Goal: Communication & Community: Answer question/provide support

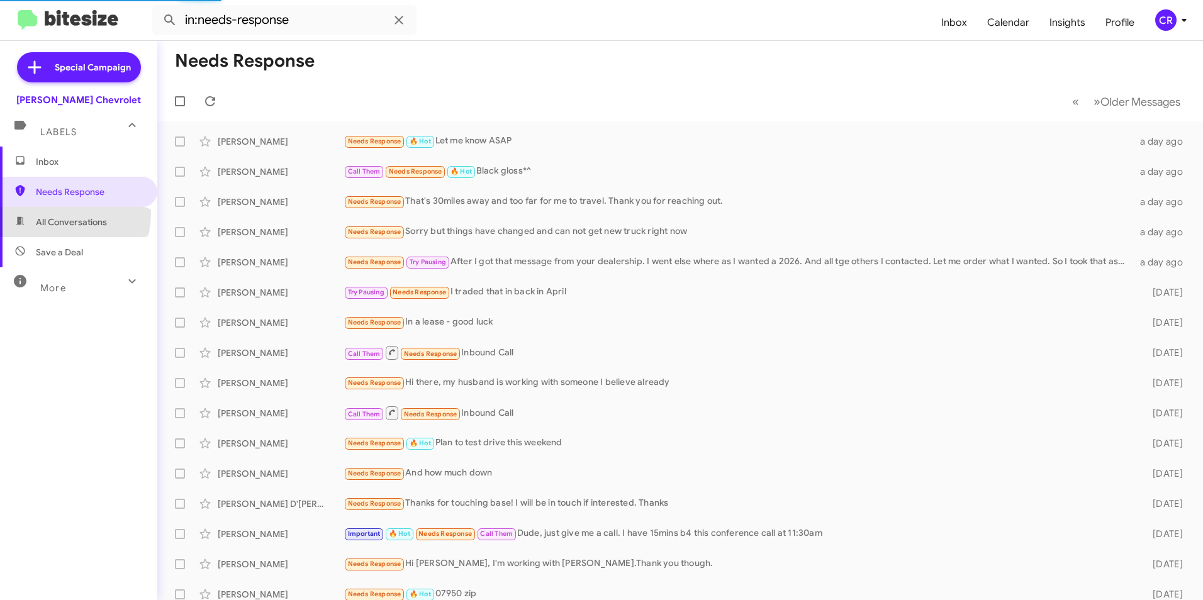
click at [63, 214] on span "All Conversations" at bounding box center [78, 222] width 157 height 30
type input "in:all-conversations"
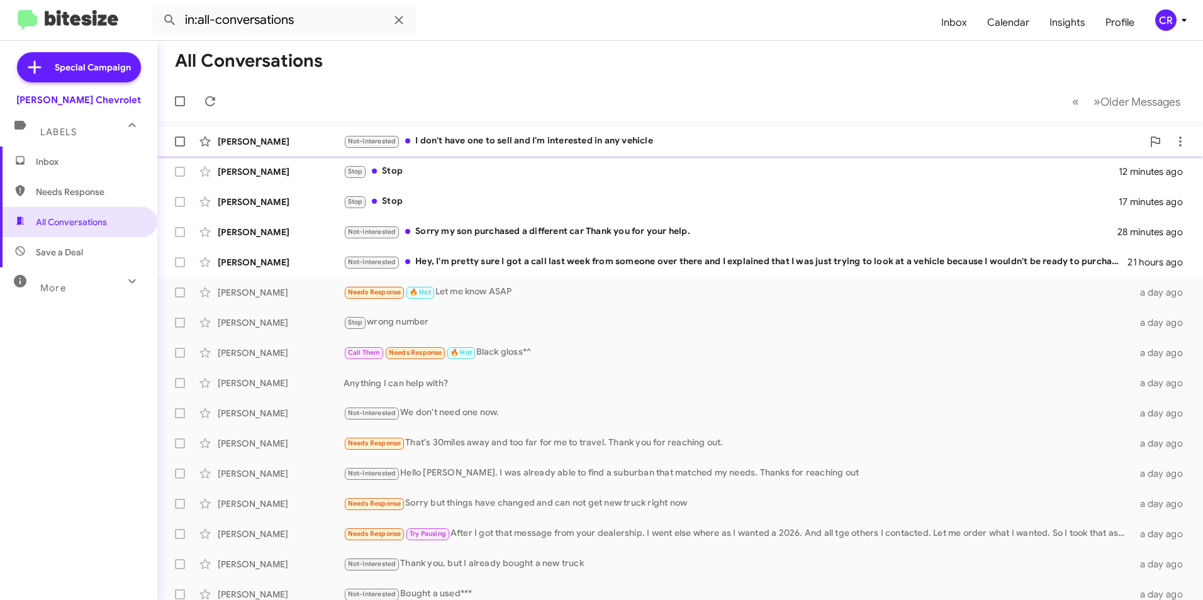
click at [502, 142] on div "Not-Interested I don't have one to sell and I'm interested in any vehicle" at bounding box center [743, 141] width 799 height 14
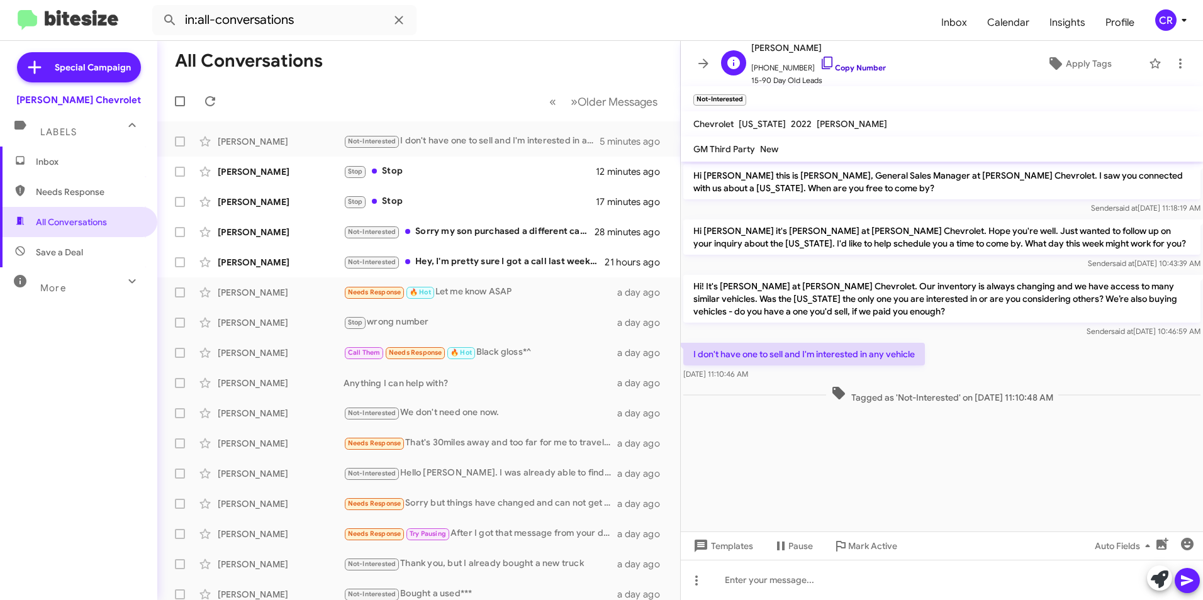
click at [866, 66] on link "Copy Number" at bounding box center [853, 67] width 66 height 9
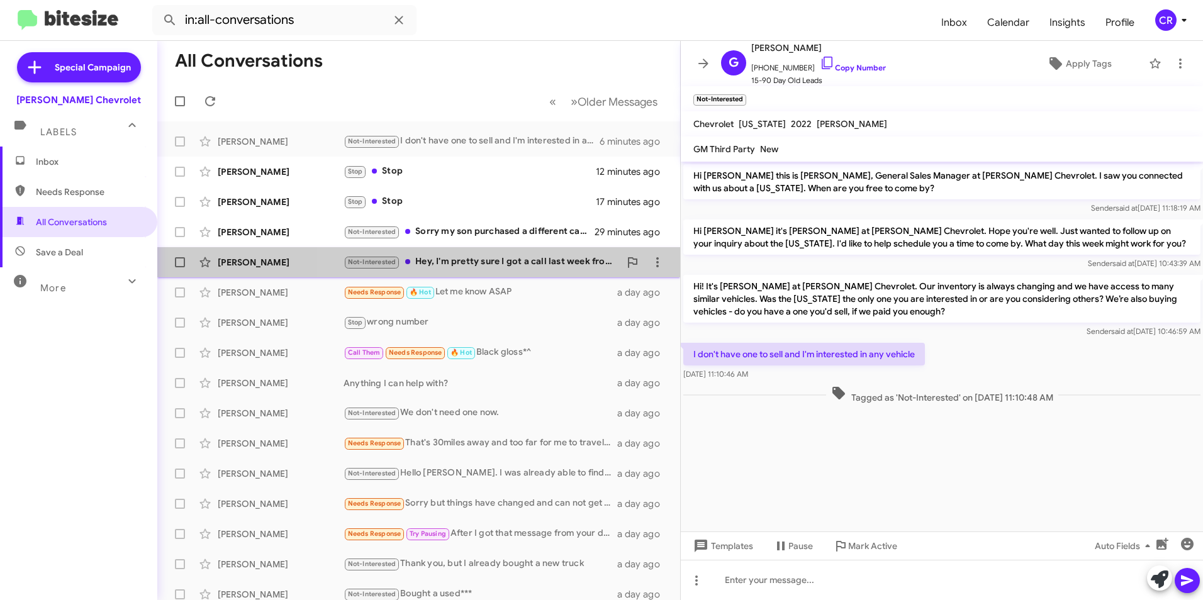
click at [517, 262] on div "Not-Interested Hey, I'm pretty sure I got a call last week from someone over th…" at bounding box center [482, 262] width 276 height 14
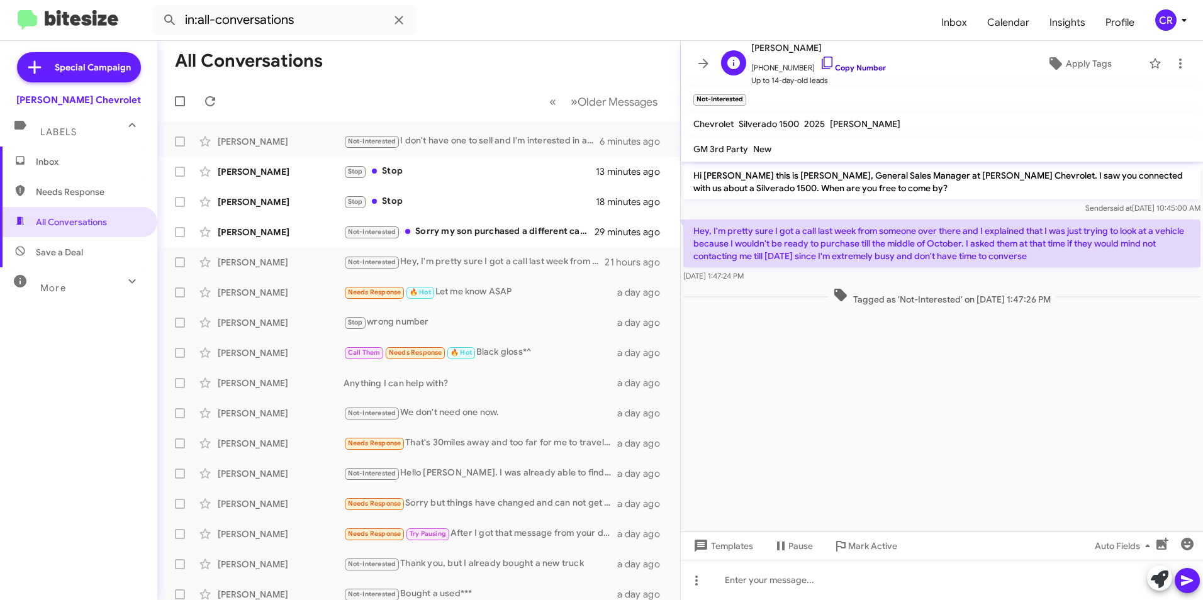
click at [855, 69] on link "Copy Number" at bounding box center [853, 67] width 66 height 9
click at [450, 139] on div "Not-Interested I don't have one to sell and I'm interested in any vehicle" at bounding box center [482, 141] width 276 height 14
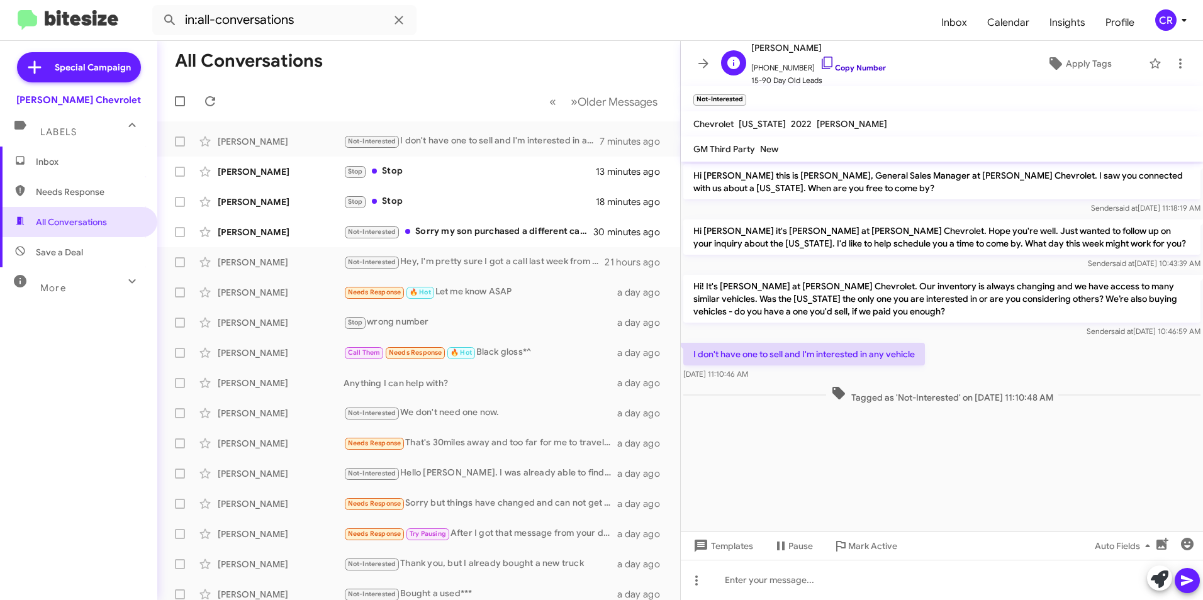
click at [851, 66] on link "Copy Number" at bounding box center [853, 67] width 66 height 9
click at [452, 233] on div "Not-Interested Sorry my son purchased a different car Thank you for your help." at bounding box center [482, 232] width 276 height 14
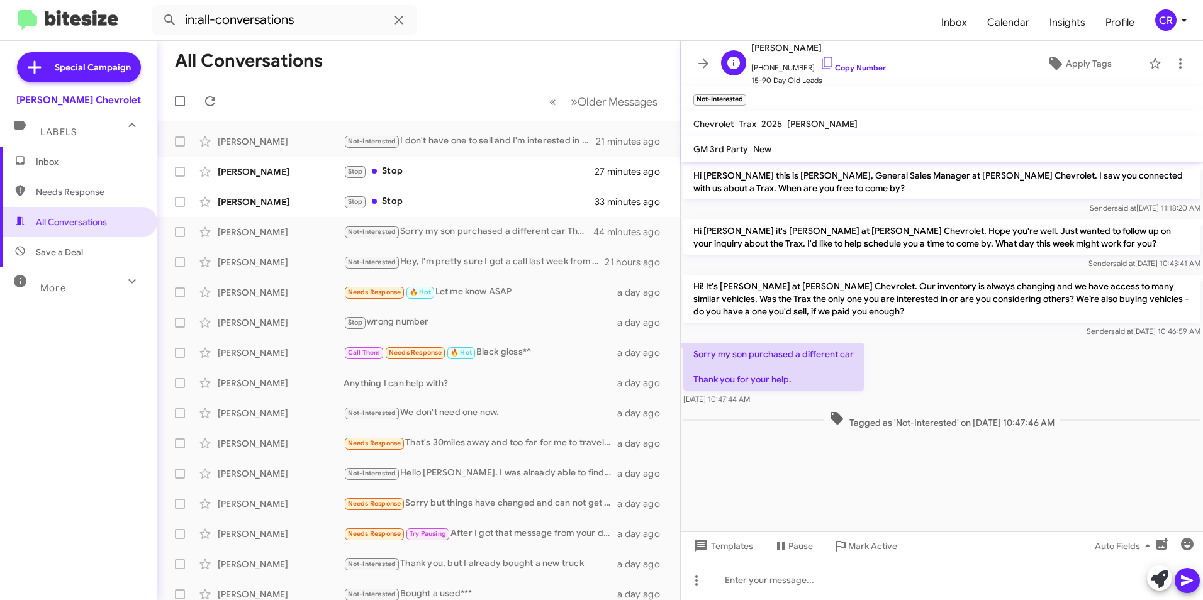
click at [841, 62] on span "[PHONE_NUMBER] Copy Number" at bounding box center [818, 64] width 135 height 19
click at [432, 215] on span "[PERSON_NAME] Stop Stop 33 minutes ago" at bounding box center [418, 202] width 523 height 30
click at [430, 230] on div "Not-Interested Sorry my son purchased a different car Thank you for your help." at bounding box center [482, 232] width 276 height 14
click at [845, 69] on link "Copy Number" at bounding box center [853, 67] width 66 height 9
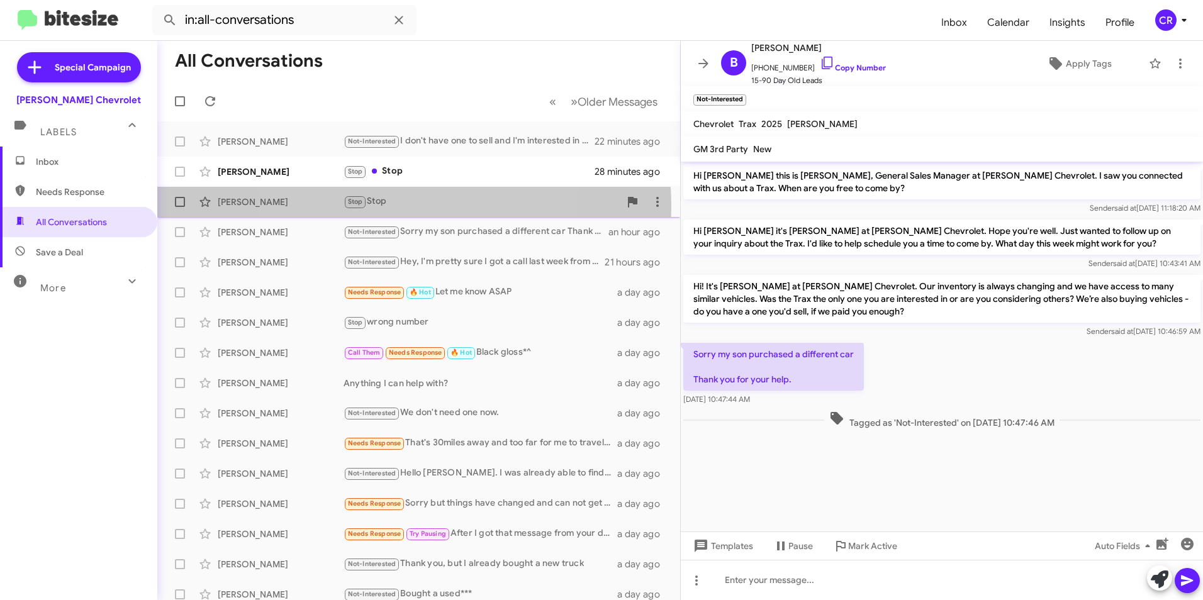
click at [385, 206] on div "Stop Stop" at bounding box center [482, 201] width 276 height 14
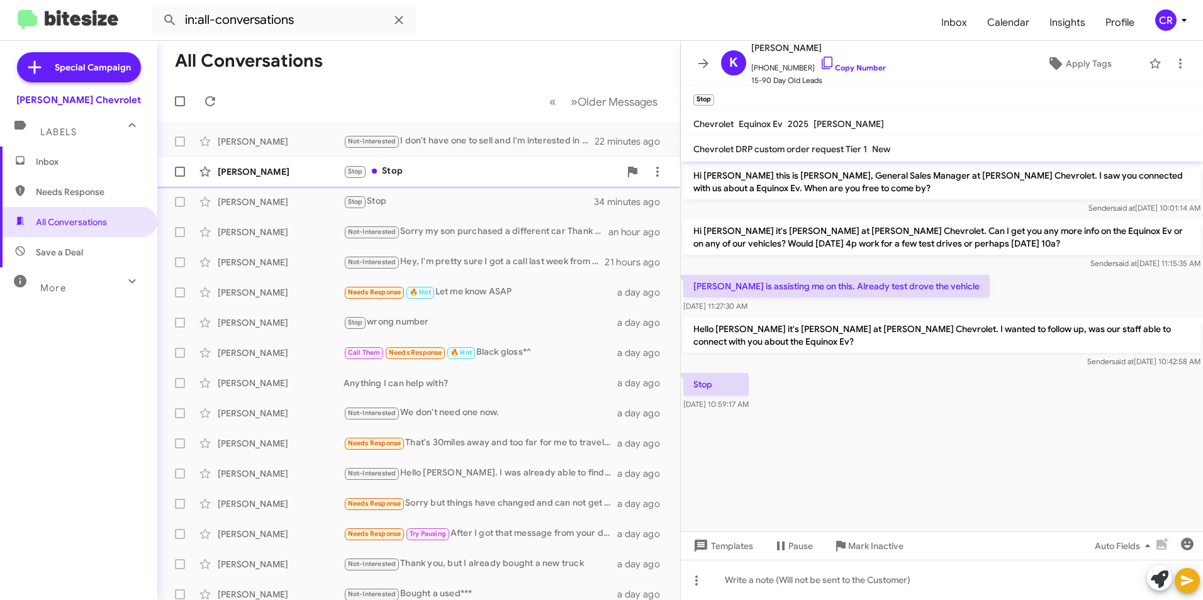
click at [421, 173] on div "Stop Stop" at bounding box center [482, 171] width 276 height 14
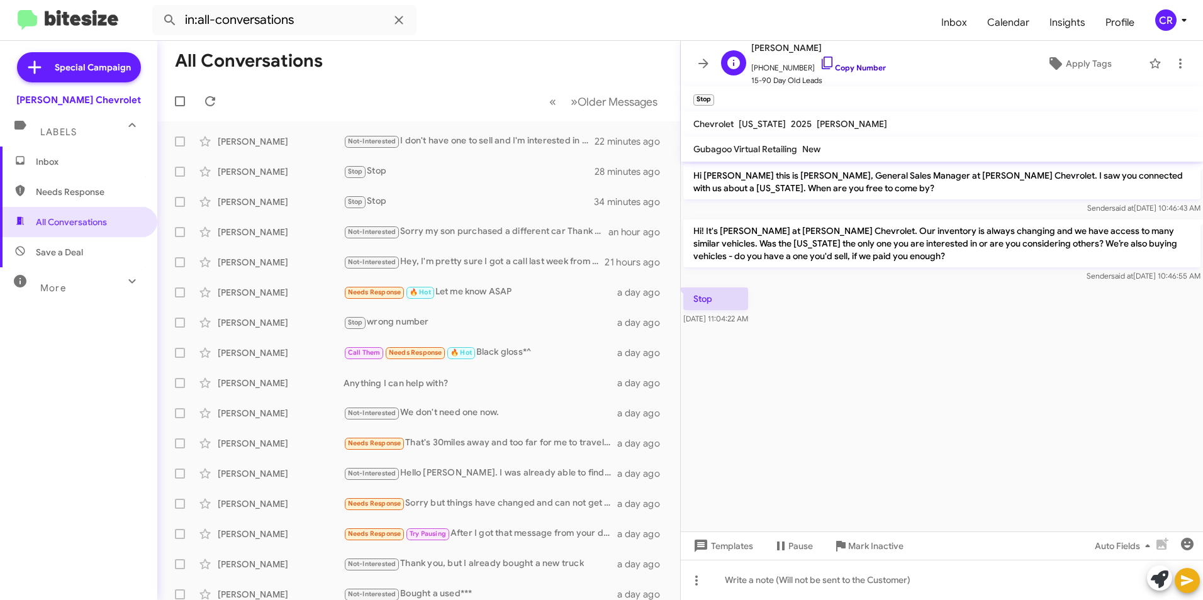
click at [857, 69] on link "Copy Number" at bounding box center [853, 67] width 66 height 9
